Goal: Transaction & Acquisition: Purchase product/service

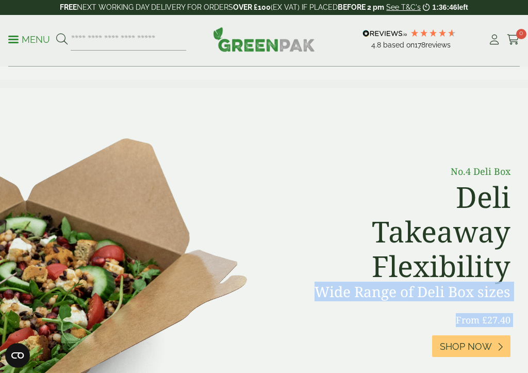
drag, startPoint x: 272, startPoint y: 297, endPoint x: 297, endPoint y: 372, distance: 79.4
click at [296, 372] on div "No.4 Deli Box Deli Takeaway Flexibility Wide Range of Deli Box sizes From £27.4…" at bounding box center [263, 280] width 515 height 252
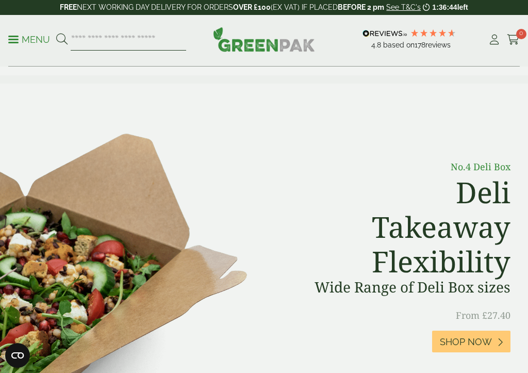
click at [74, 43] on input "search" at bounding box center [128, 40] width 115 height 22
type input "**"
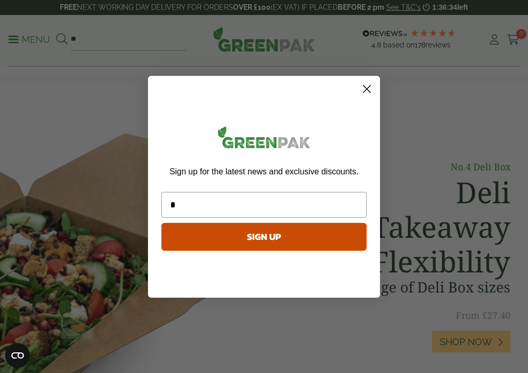
type input "*"
click at [368, 85] on circle "Close dialog" at bounding box center [366, 88] width 17 height 17
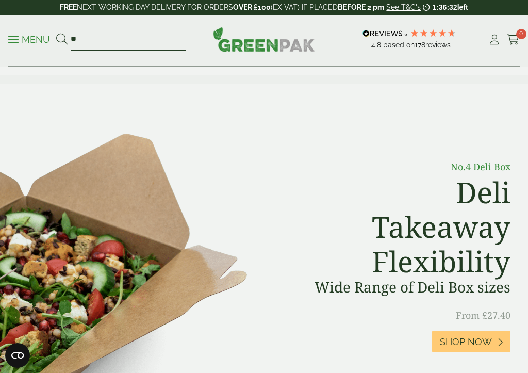
click at [82, 41] on input "**" at bounding box center [128, 40] width 115 height 22
drag, startPoint x: 79, startPoint y: 41, endPoint x: 61, endPoint y: 41, distance: 18.6
click at [61, 41] on form "**" at bounding box center [121, 40] width 130 height 22
type input "*"
type input "*********"
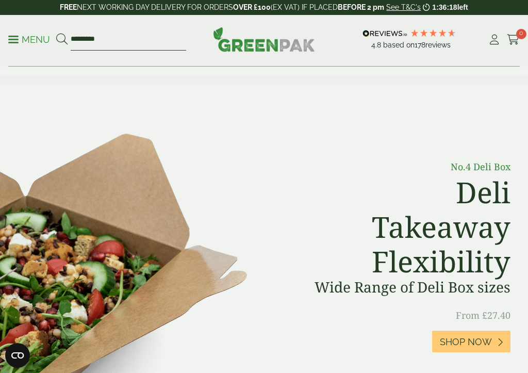
click at [61, 39] on button at bounding box center [61, 39] width 11 height 13
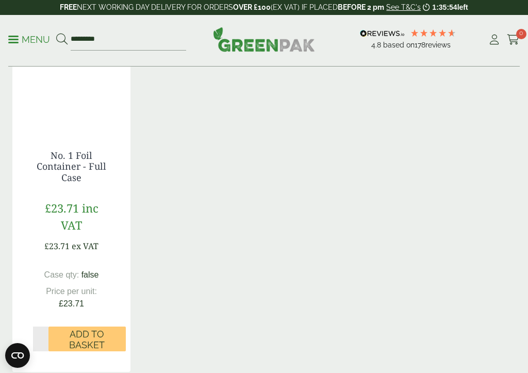
scroll to position [225, 0]
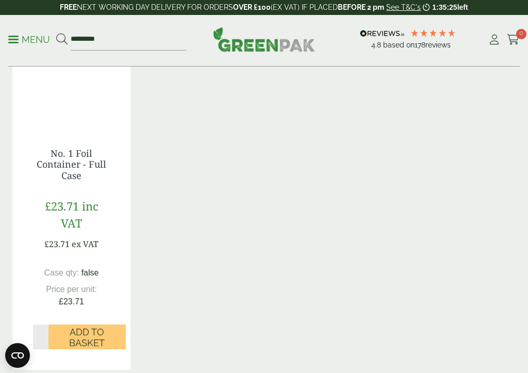
click at [157, 230] on div "No. 1 Foil Container - Full Case £23.71 inc VAT £23.71 ex VAT Case qty: false P…" at bounding box center [263, 184] width 503 height 372
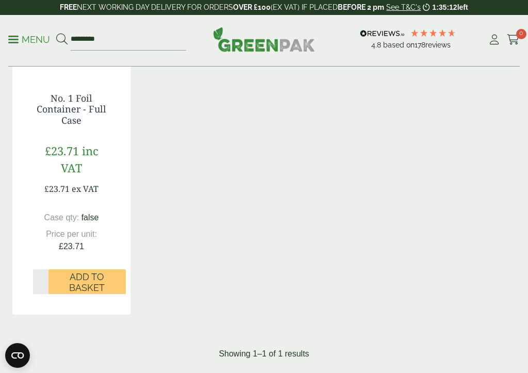
scroll to position [287, 0]
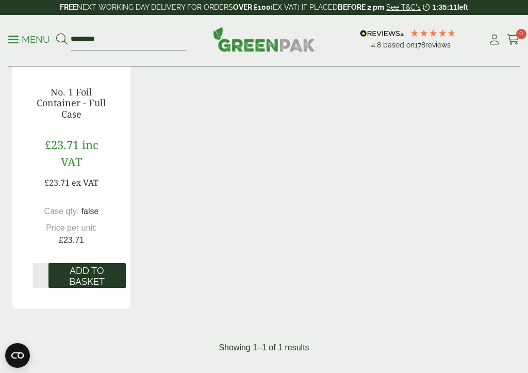
click at [86, 275] on span "Add to Basket" at bounding box center [87, 276] width 63 height 22
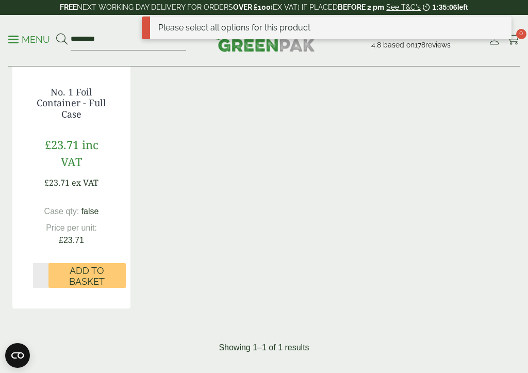
click at [70, 146] on span "£23.71" at bounding box center [62, 144] width 34 height 15
click at [74, 155] on span "inc VAT" at bounding box center [80, 153] width 38 height 32
click at [83, 158] on p "£23.71 inc VAT" at bounding box center [71, 153] width 77 height 34
click at [70, 158] on span "inc VAT" at bounding box center [80, 153] width 38 height 32
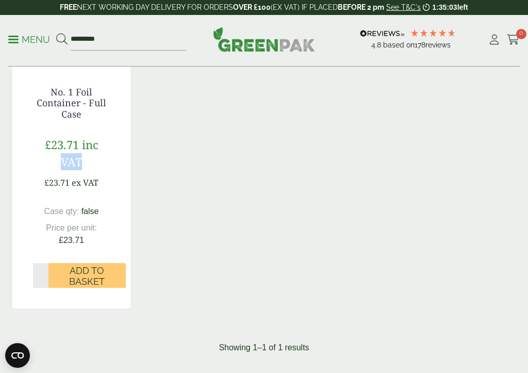
click at [70, 158] on span "inc VAT" at bounding box center [80, 153] width 38 height 32
click at [71, 139] on span "£23.71" at bounding box center [62, 144] width 34 height 15
click at [167, 115] on div "No. 1 Foil Container - Full Case £23.71 inc VAT £23.71 ex VAT Case qty: false P…" at bounding box center [263, 123] width 503 height 372
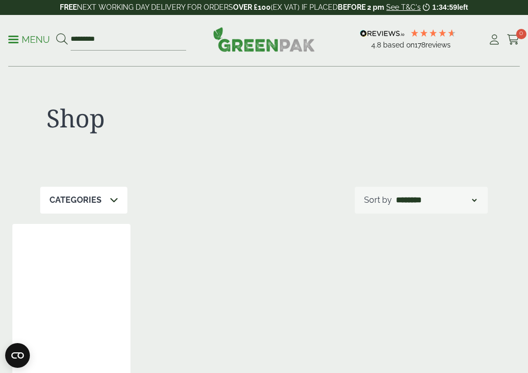
scroll to position [0, 0]
click at [111, 197] on icon at bounding box center [114, 199] width 8 height 8
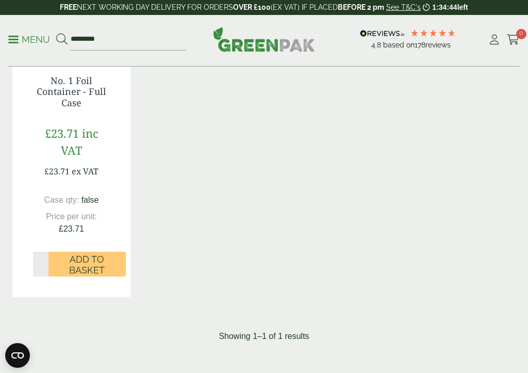
scroll to position [311, 0]
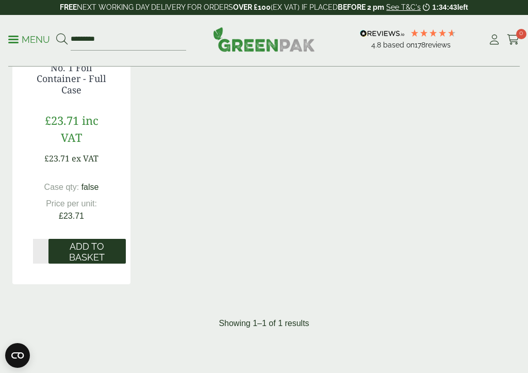
click at [86, 248] on span "Add to Basket" at bounding box center [87, 252] width 63 height 22
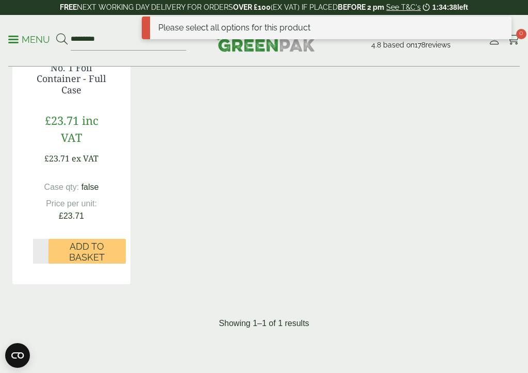
click at [314, 98] on div "No. 1 Foil Container - Full Case £23.71 inc VAT £23.71 ex VAT Case qty: false P…" at bounding box center [263, 99] width 503 height 372
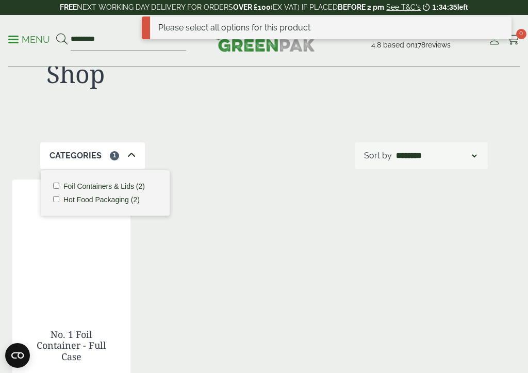
scroll to position [44, 0]
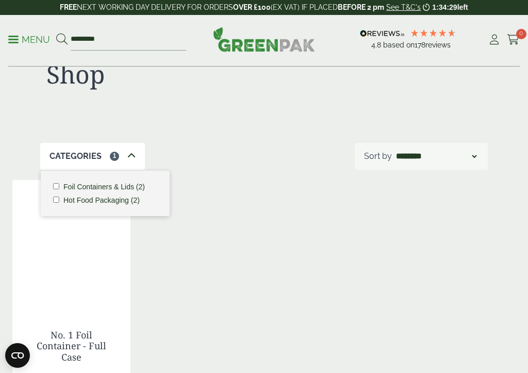
click at [369, 115] on div "Shop" at bounding box center [263, 83] width 447 height 120
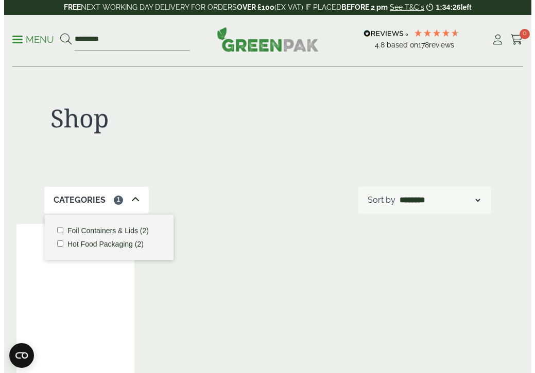
scroll to position [0, 0]
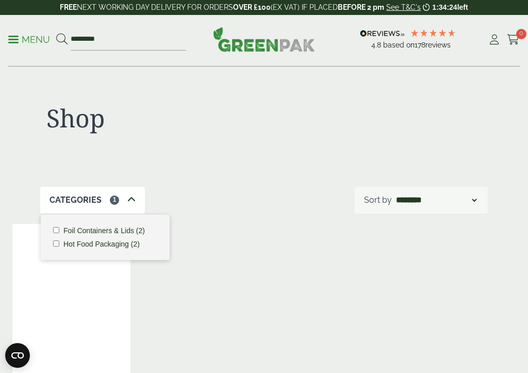
click at [250, 102] on div "Shop" at bounding box center [263, 127] width 447 height 120
click at [71, 38] on input "*********" at bounding box center [128, 40] width 115 height 22
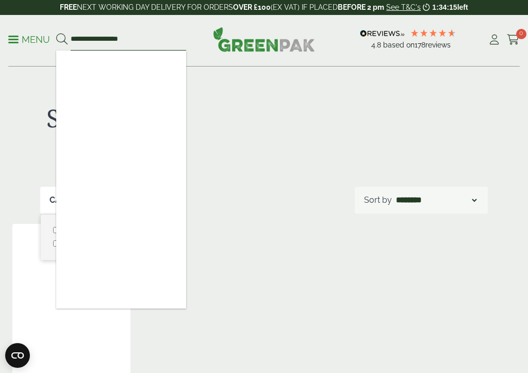
type input "**********"
click at [61, 39] on button at bounding box center [61, 39] width 11 height 13
click at [213, 83] on div "Shop" at bounding box center [263, 127] width 447 height 120
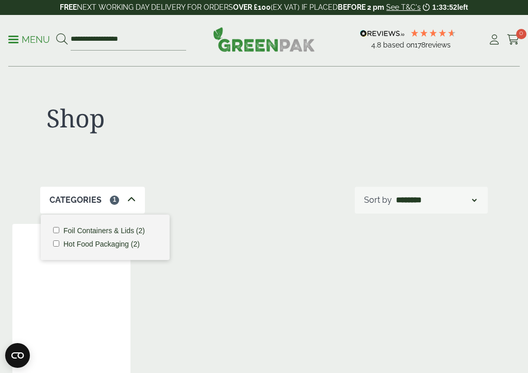
click at [17, 37] on link "Menu" at bounding box center [29, 38] width 42 height 10
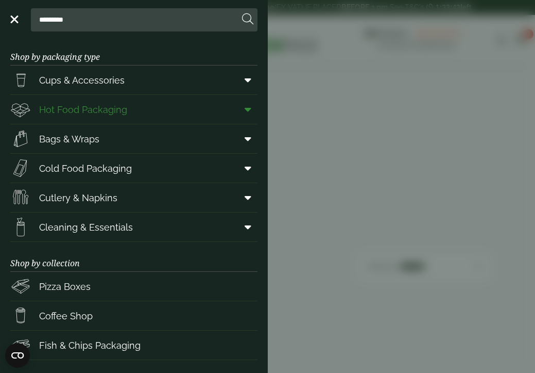
click at [101, 110] on span "Hot Food Packaging" at bounding box center [83, 110] width 88 height 14
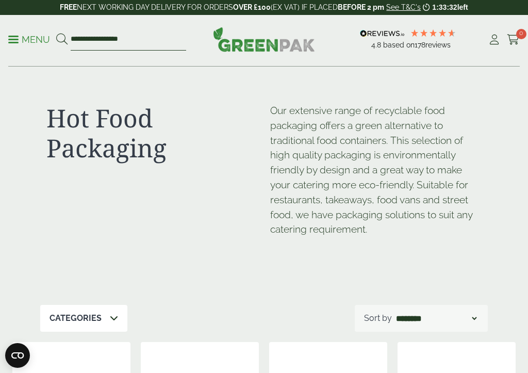
drag, startPoint x: 138, startPoint y: 37, endPoint x: 55, endPoint y: 37, distance: 83.5
click at [55, 37] on ul "**********" at bounding box center [97, 40] width 178 height 22
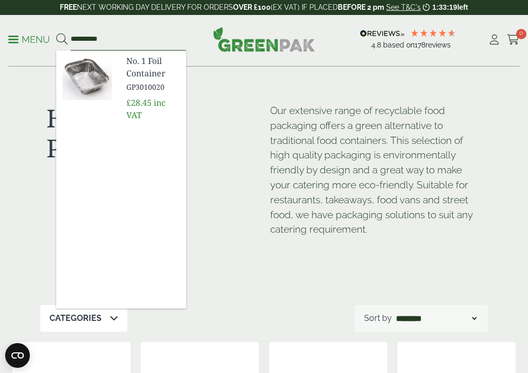
type input "**********"
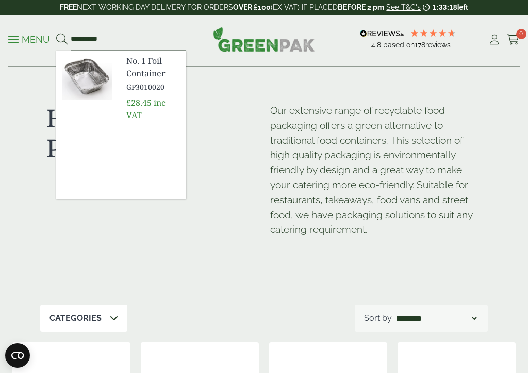
click at [149, 77] on span "No. 1 Foil Container" at bounding box center [152, 67] width 52 height 25
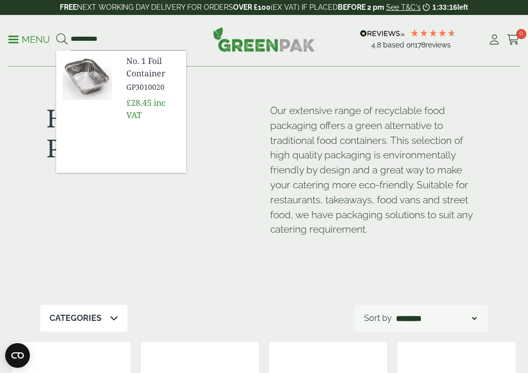
click at [139, 103] on span "£28.45" at bounding box center [138, 102] width 25 height 11
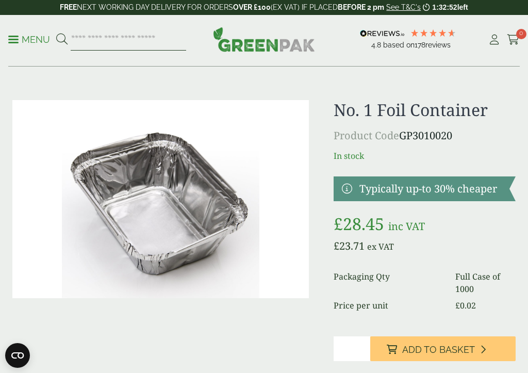
click at [71, 40] on input "search" at bounding box center [128, 40] width 115 height 22
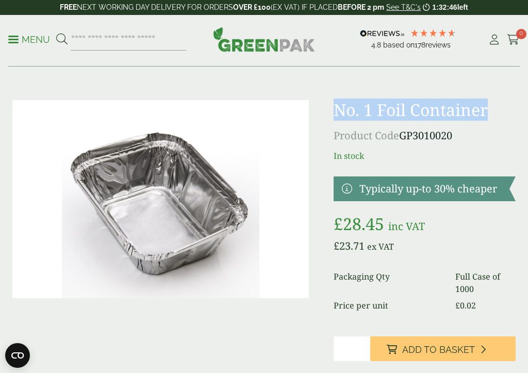
drag, startPoint x: 486, startPoint y: 110, endPoint x: 332, endPoint y: 114, distance: 154.6
click at [332, 114] on div "No. 1 Foil Container Product Code GP3010020 In stock £ 28.45 £ £" at bounding box center [263, 259] width 515 height 318
copy h1 "No. 1 Foil Container"
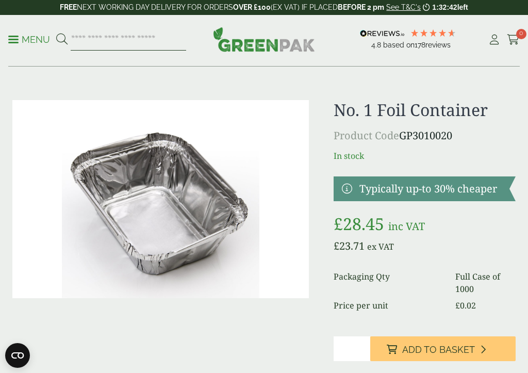
click at [74, 37] on input "search" at bounding box center [128, 40] width 115 height 22
paste input "**********"
type input "**********"
click at [61, 39] on button at bounding box center [61, 39] width 11 height 13
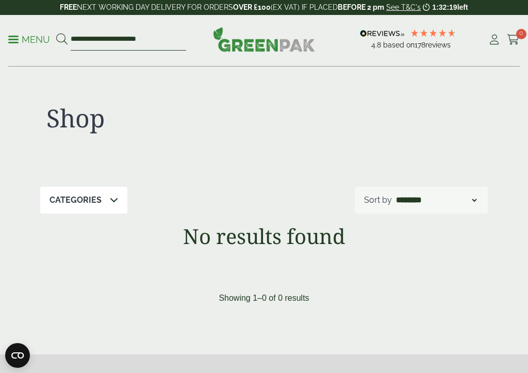
click at [148, 38] on input "**********" at bounding box center [128, 40] width 115 height 22
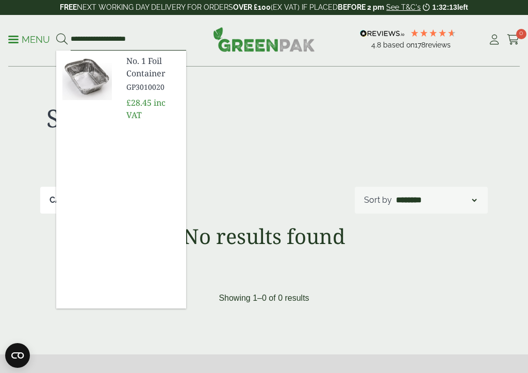
click at [148, 38] on input "**********" at bounding box center [128, 40] width 115 height 22
type input "**********"
click at [61, 39] on button at bounding box center [61, 39] width 11 height 13
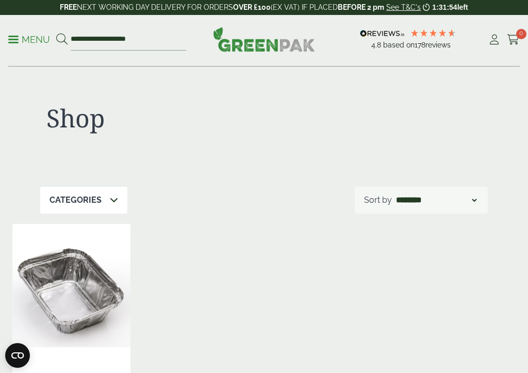
click at [110, 198] on icon at bounding box center [114, 199] width 8 height 8
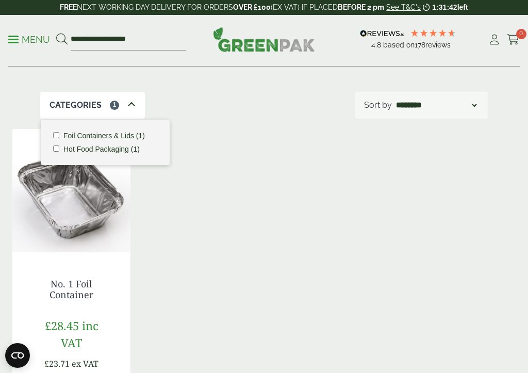
scroll to position [90, 0]
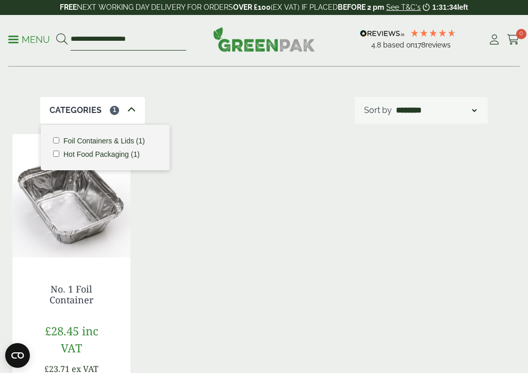
drag, startPoint x: 133, startPoint y: 38, endPoint x: 105, endPoint y: 38, distance: 28.9
click at [105, 38] on input "**********" at bounding box center [128, 40] width 115 height 22
click at [61, 39] on button at bounding box center [61, 39] width 11 height 13
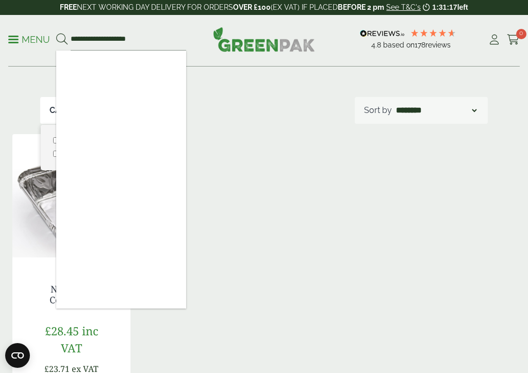
click at [229, 175] on div "No. 1 Foil Container £28.45 inc VAT £23.71 ex VAT Case qty: 1000 Price per unit…" at bounding box center [263, 308] width 503 height 348
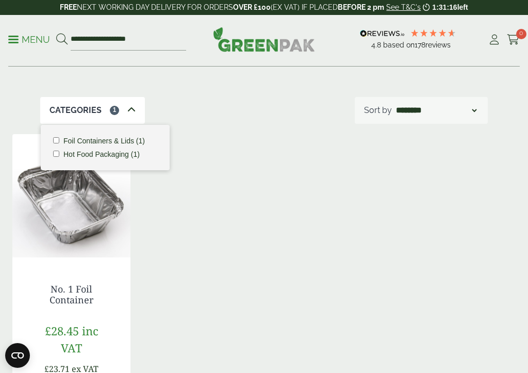
click at [187, 203] on div "No. 1 Foil Container £28.45 inc VAT £23.71 ex VAT Case qty: 1000 Price per unit…" at bounding box center [263, 308] width 503 height 348
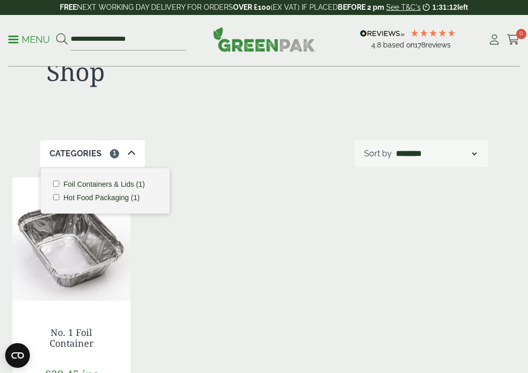
scroll to position [40, 0]
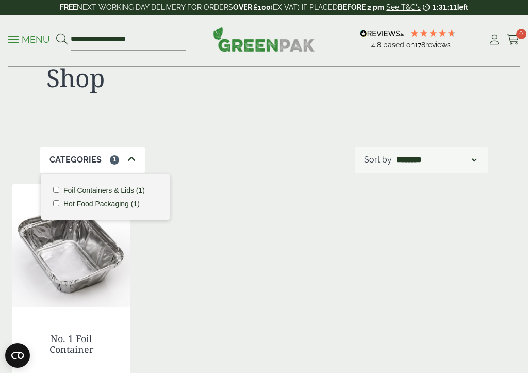
click at [128, 158] on icon at bounding box center [131, 159] width 8 height 8
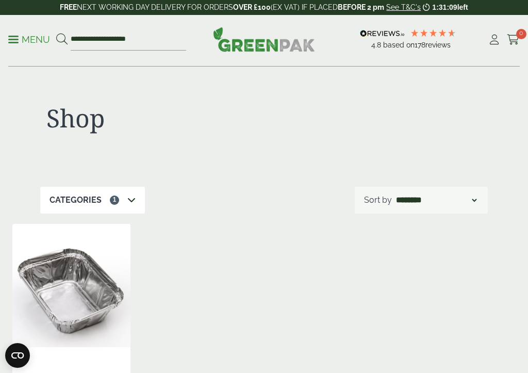
scroll to position [0, 0]
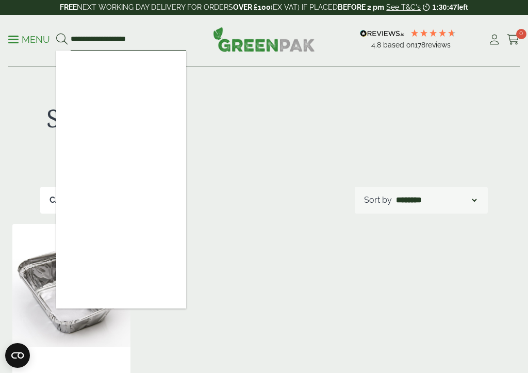
drag, startPoint x: 89, startPoint y: 40, endPoint x: 57, endPoint y: 41, distance: 31.4
click at [57, 41] on form "**********" at bounding box center [121, 40] width 130 height 22
type input "**********"
click at [61, 39] on button at bounding box center [61, 39] width 11 height 13
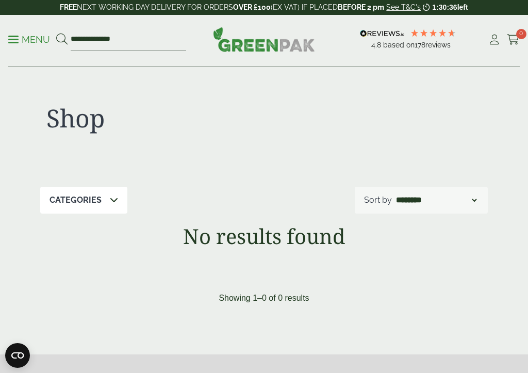
click at [14, 38] on p "Menu" at bounding box center [29, 39] width 42 height 12
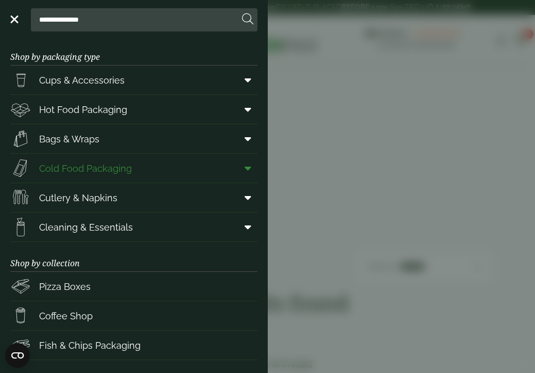
click at [245, 167] on icon at bounding box center [248, 168] width 7 height 10
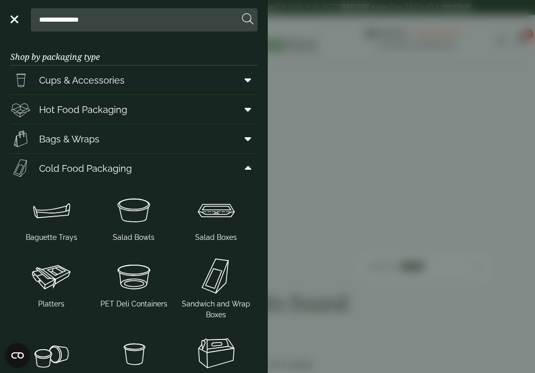
click at [15, 19] on link "Menu" at bounding box center [13, 18] width 10 height 10
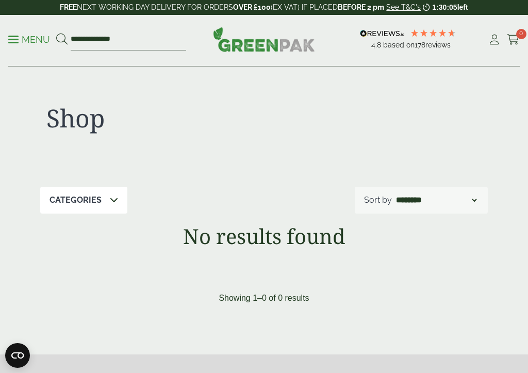
click at [15, 39] on span at bounding box center [13, 40] width 10 height 2
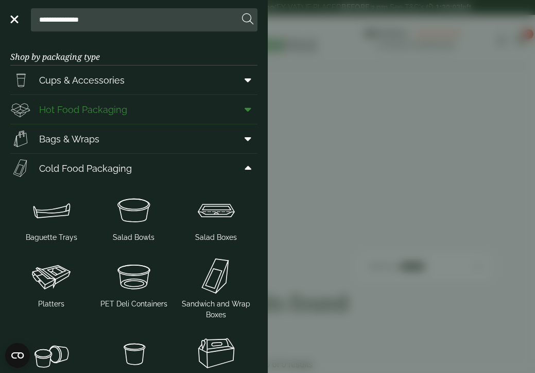
click at [245, 108] on icon at bounding box center [248, 109] width 7 height 10
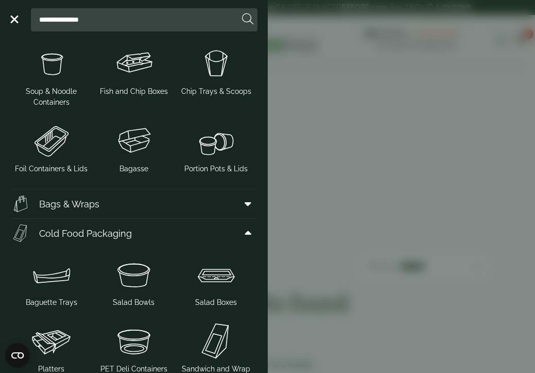
scroll to position [290, 0]
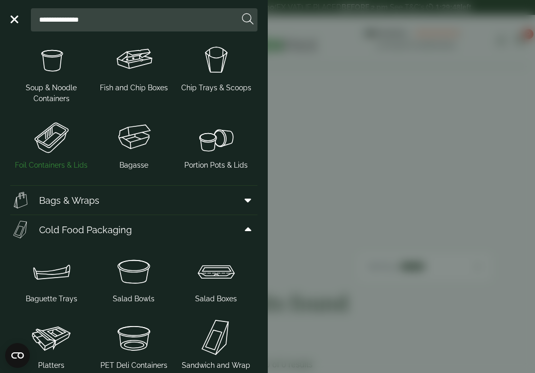
click at [53, 138] on img at bounding box center [51, 136] width 74 height 41
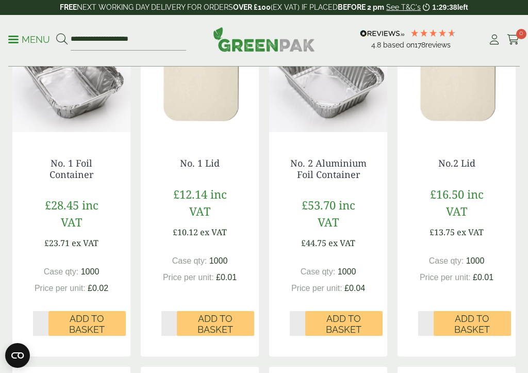
scroll to position [249, 0]
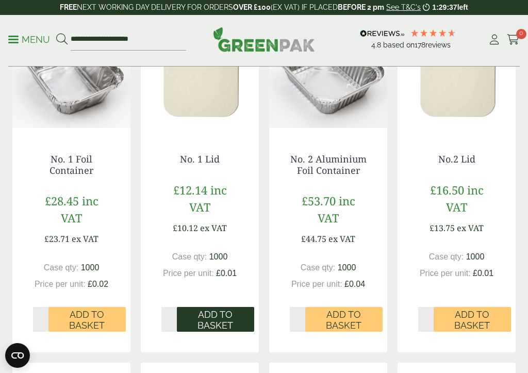
click at [233, 311] on span "Add to Basket" at bounding box center [215, 320] width 63 height 22
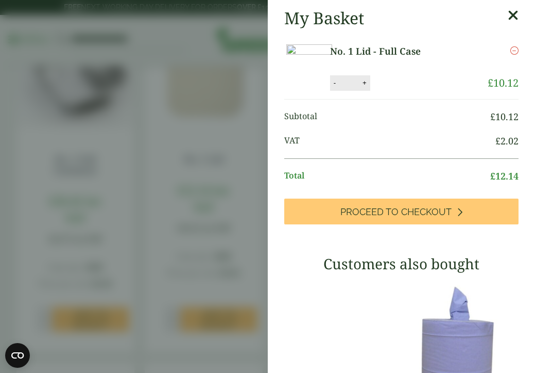
click at [508, 13] on icon at bounding box center [513, 15] width 11 height 14
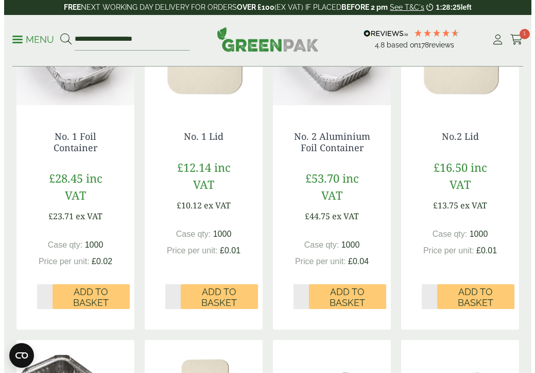
scroll to position [272, 0]
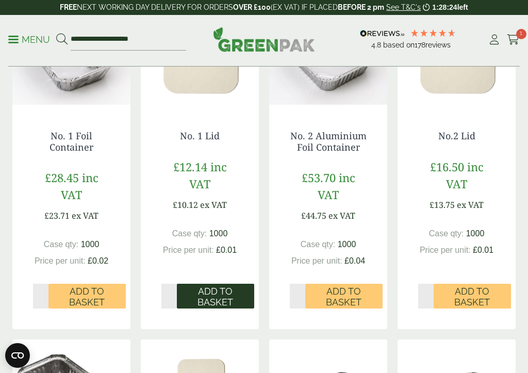
click at [234, 298] on span "Add to Basket" at bounding box center [215, 296] width 63 height 22
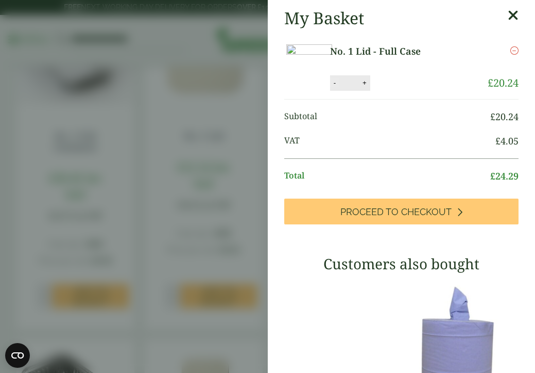
click at [339, 87] on button "-" at bounding box center [335, 82] width 8 height 9
type input "*"
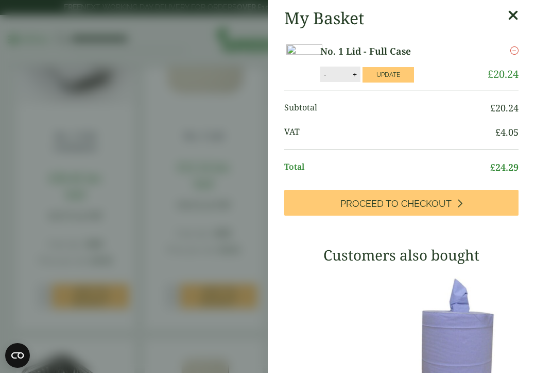
click at [245, 123] on aside "My Basket No. 1 Lid - Full Case No. 1 Lid - Full Case quantity - * + Update Rem…" at bounding box center [267, 186] width 535 height 373
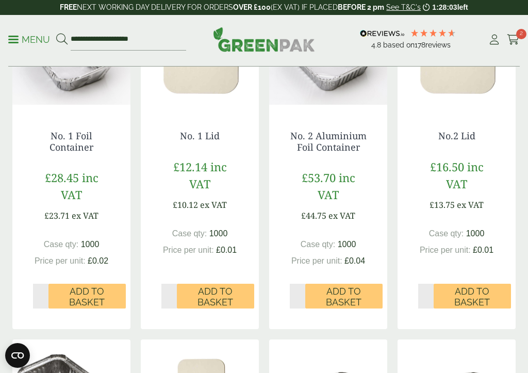
click at [245, 123] on div "No. 1 Lid £12.14 inc VAT £10.12 ex VAT Case qty: 1000 Price per unit: £0.01 Qty…" at bounding box center [200, 214] width 118 height 208
click at [90, 290] on span "Add to Basket" at bounding box center [87, 296] width 63 height 22
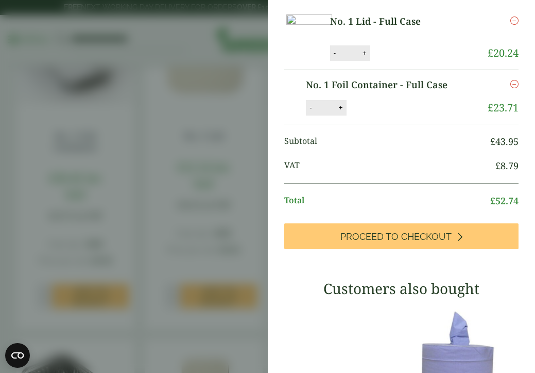
scroll to position [85, 0]
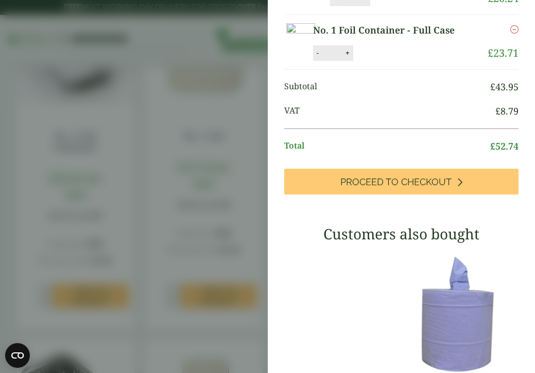
type input "*"
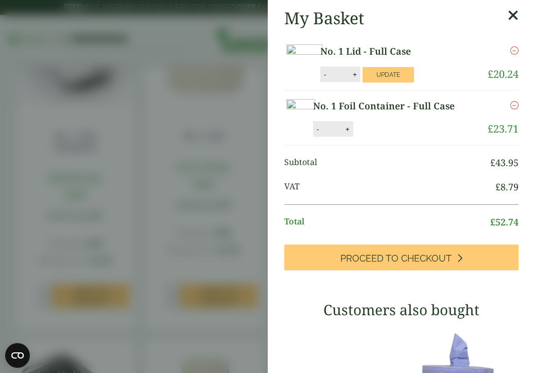
scroll to position [0, 0]
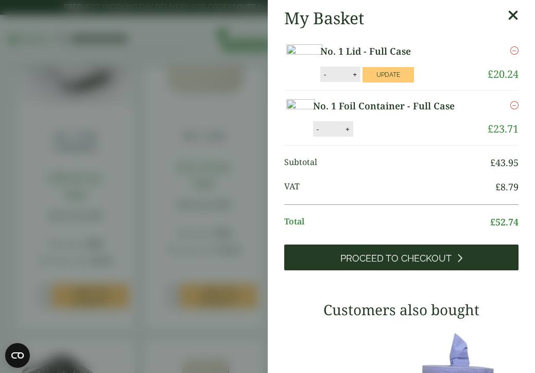
click at [413, 264] on span "Proceed to Checkout" at bounding box center [396, 257] width 111 height 11
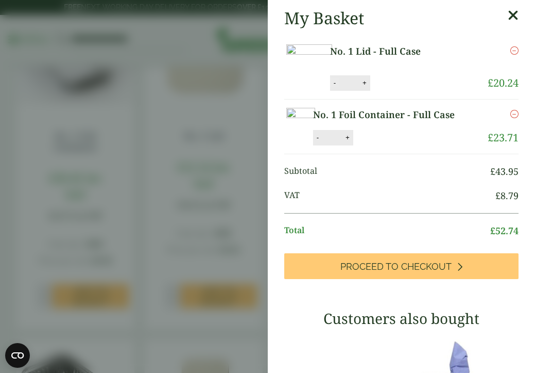
click at [339, 87] on button "-" at bounding box center [335, 82] width 8 height 9
type input "*"
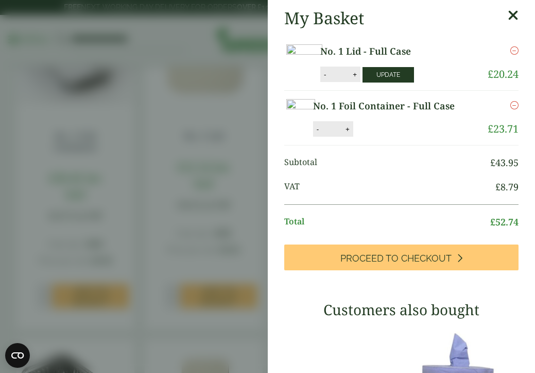
click at [414, 82] on button "Update" at bounding box center [389, 74] width 52 height 15
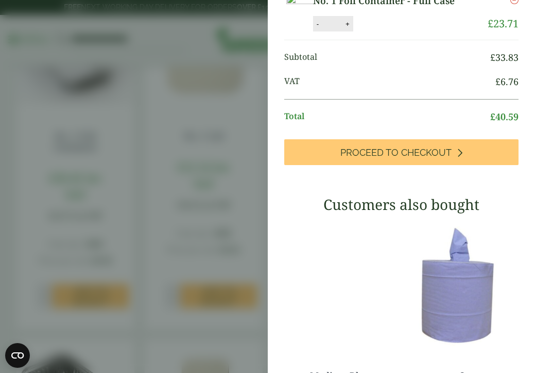
scroll to position [194, 0]
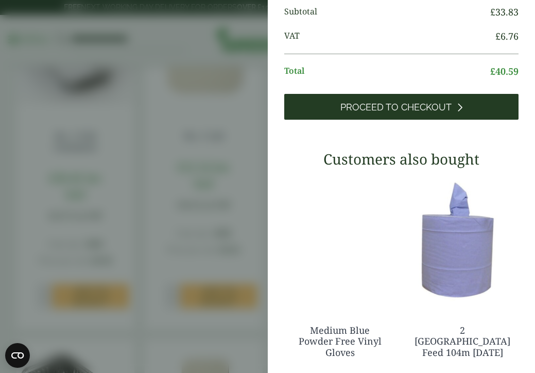
click at [382, 188] on div "My Basket No. 1 Lid - Full Case No. 1 Lid - Full Case quantity - * + Update Rem…" at bounding box center [402, 193] width 268 height 690
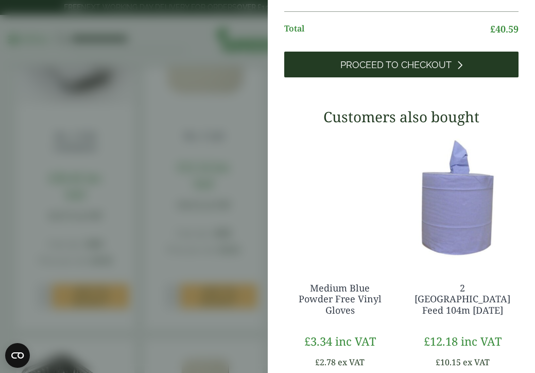
click at [399, 71] on span "Proceed to Checkout" at bounding box center [396, 64] width 111 height 11
